Goal: Task Accomplishment & Management: Manage account settings

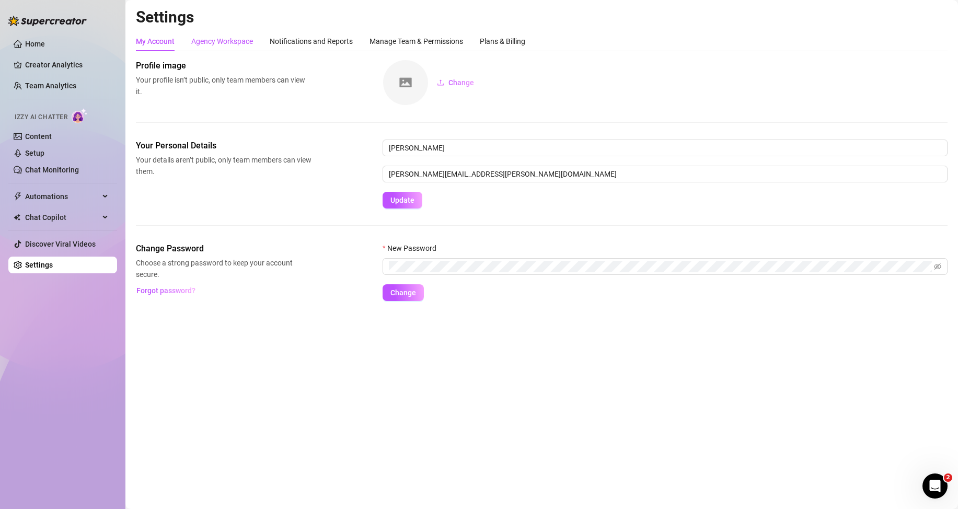
click at [219, 36] on div "Agency Workspace" at bounding box center [222, 41] width 62 height 11
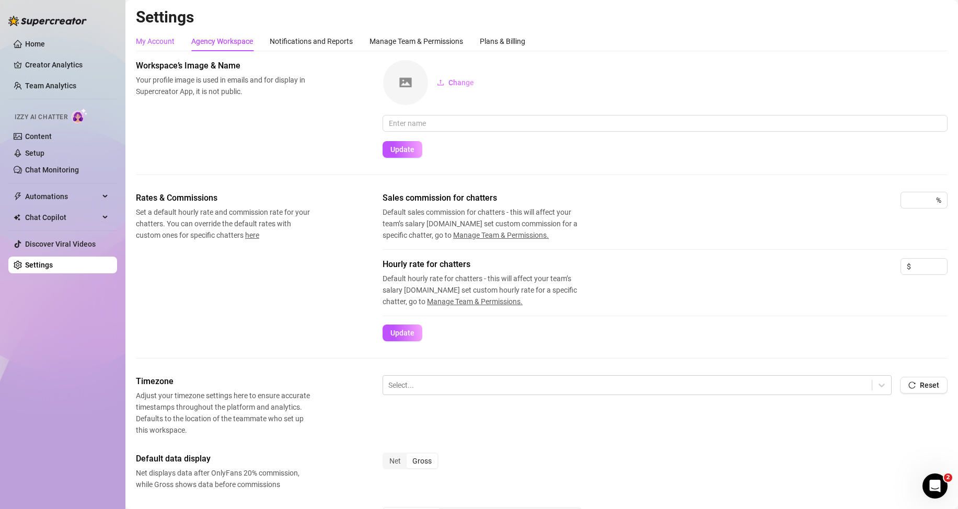
click at [160, 45] on div "My Account" at bounding box center [155, 41] width 39 height 11
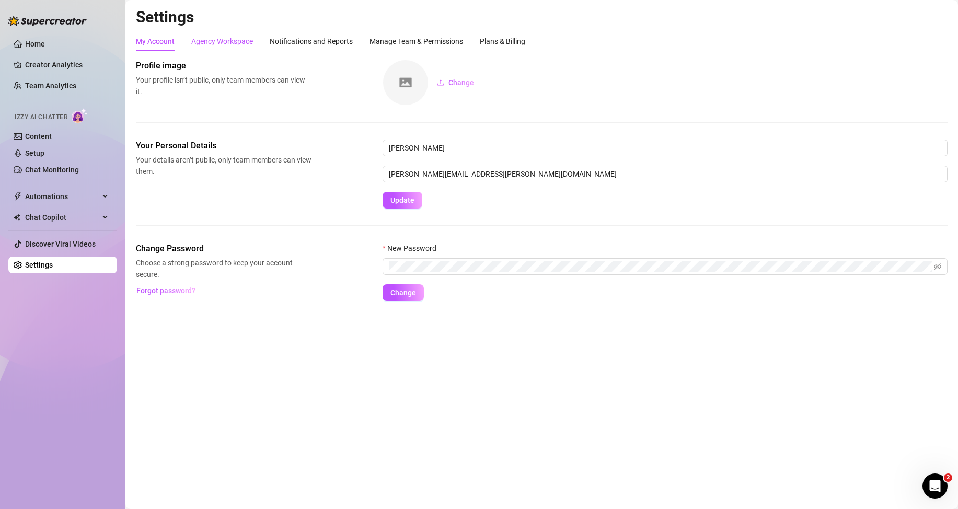
click at [241, 45] on div "Agency Workspace" at bounding box center [222, 41] width 62 height 11
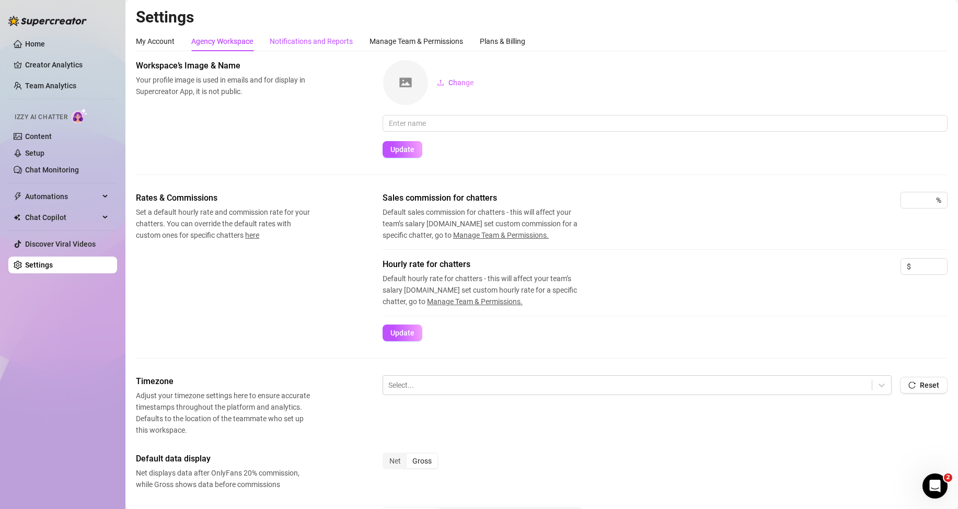
click at [296, 41] on div "Notifications and Reports" at bounding box center [311, 41] width 83 height 11
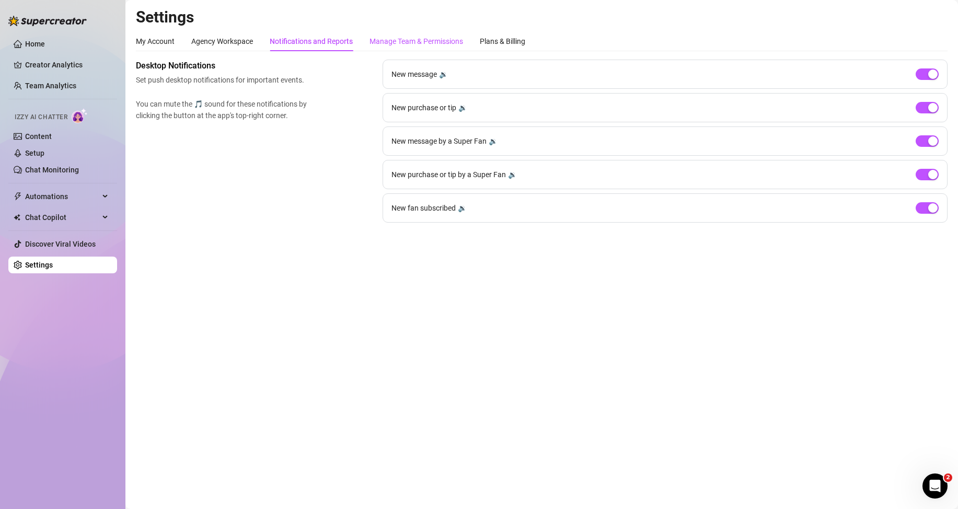
click at [395, 37] on div "Manage Team & Permissions" at bounding box center [416, 41] width 94 height 11
